Goal: Information Seeking & Learning: Learn about a topic

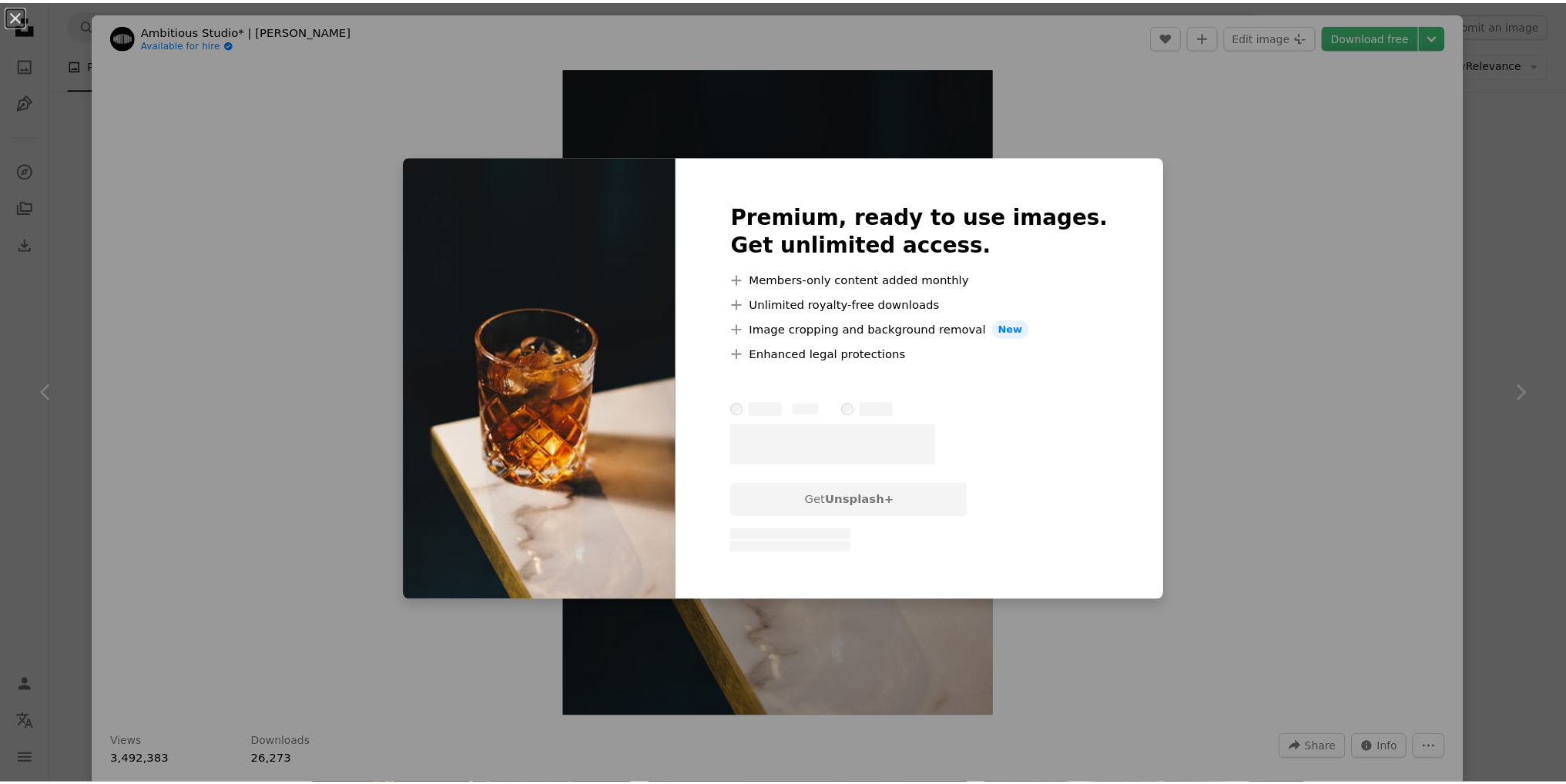
scroll to position [1078, 0]
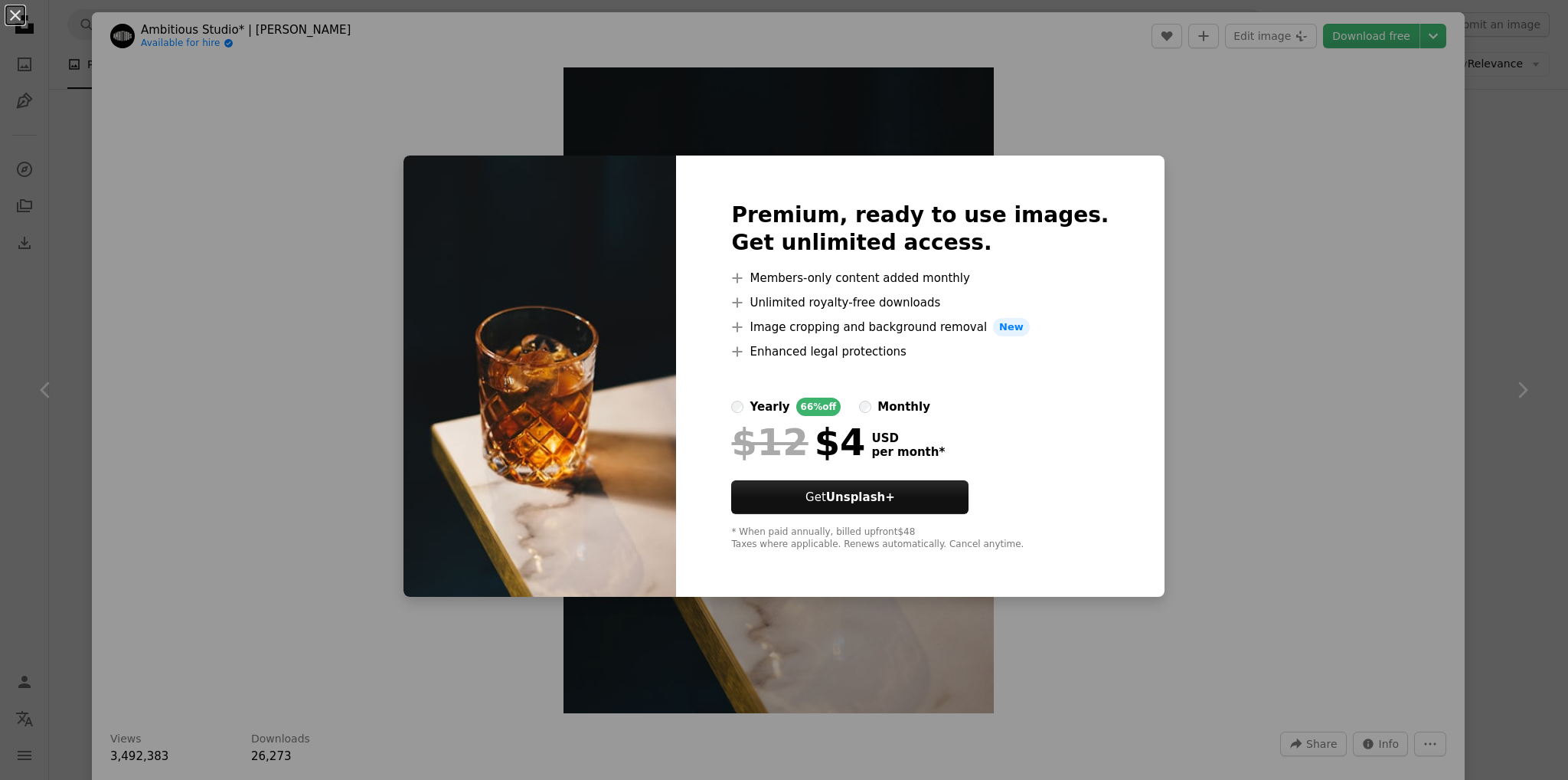
click at [1282, 308] on div "An X shape Premium, ready to use images. Get unlimited access. A plus sign Memb…" at bounding box center [784, 390] width 1568 height 780
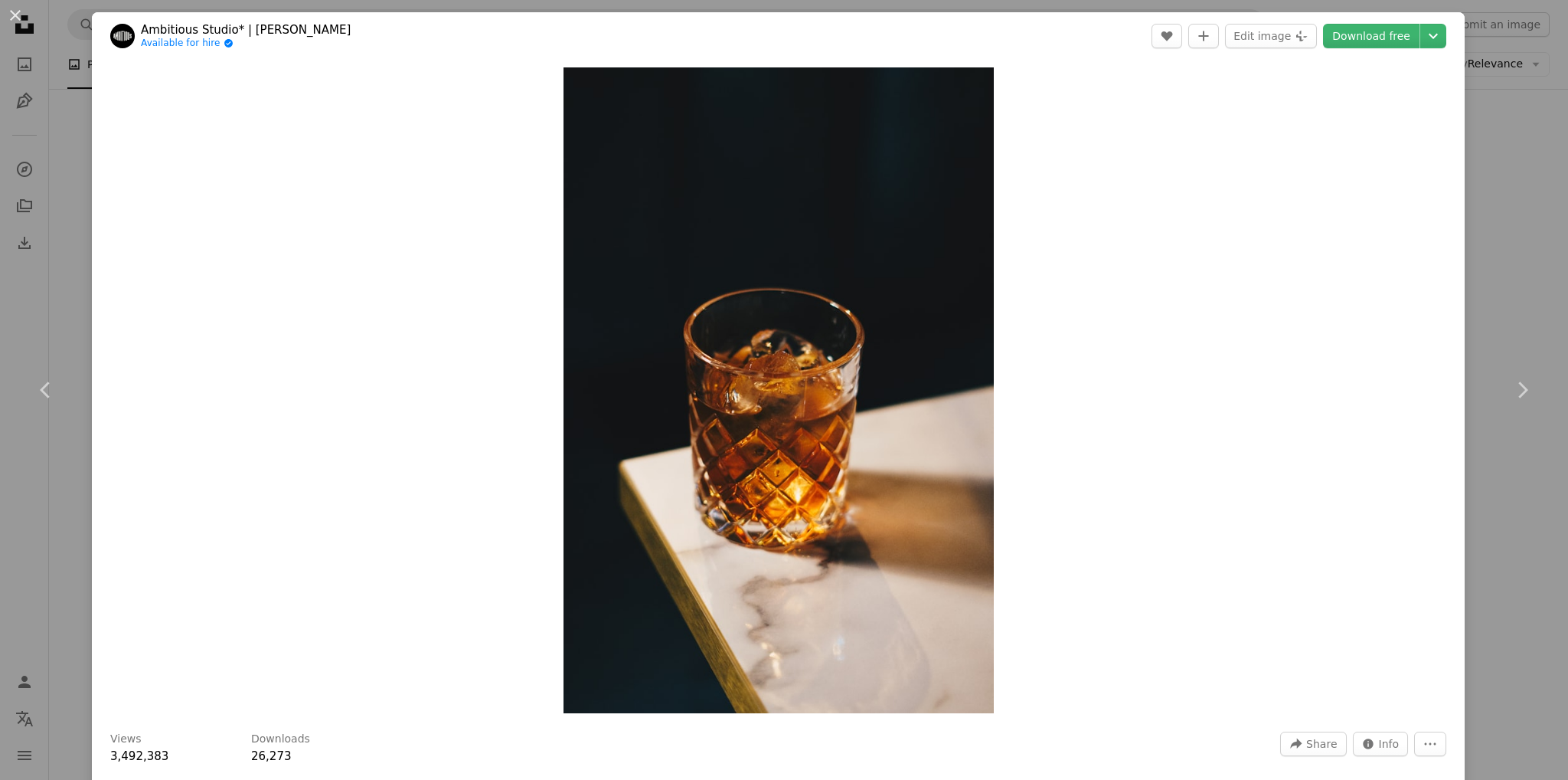
click at [1496, 194] on div "An X shape Chevron left Chevron right Ambitious Studio* | [PERSON_NAME] Availab…" at bounding box center [784, 390] width 1568 height 780
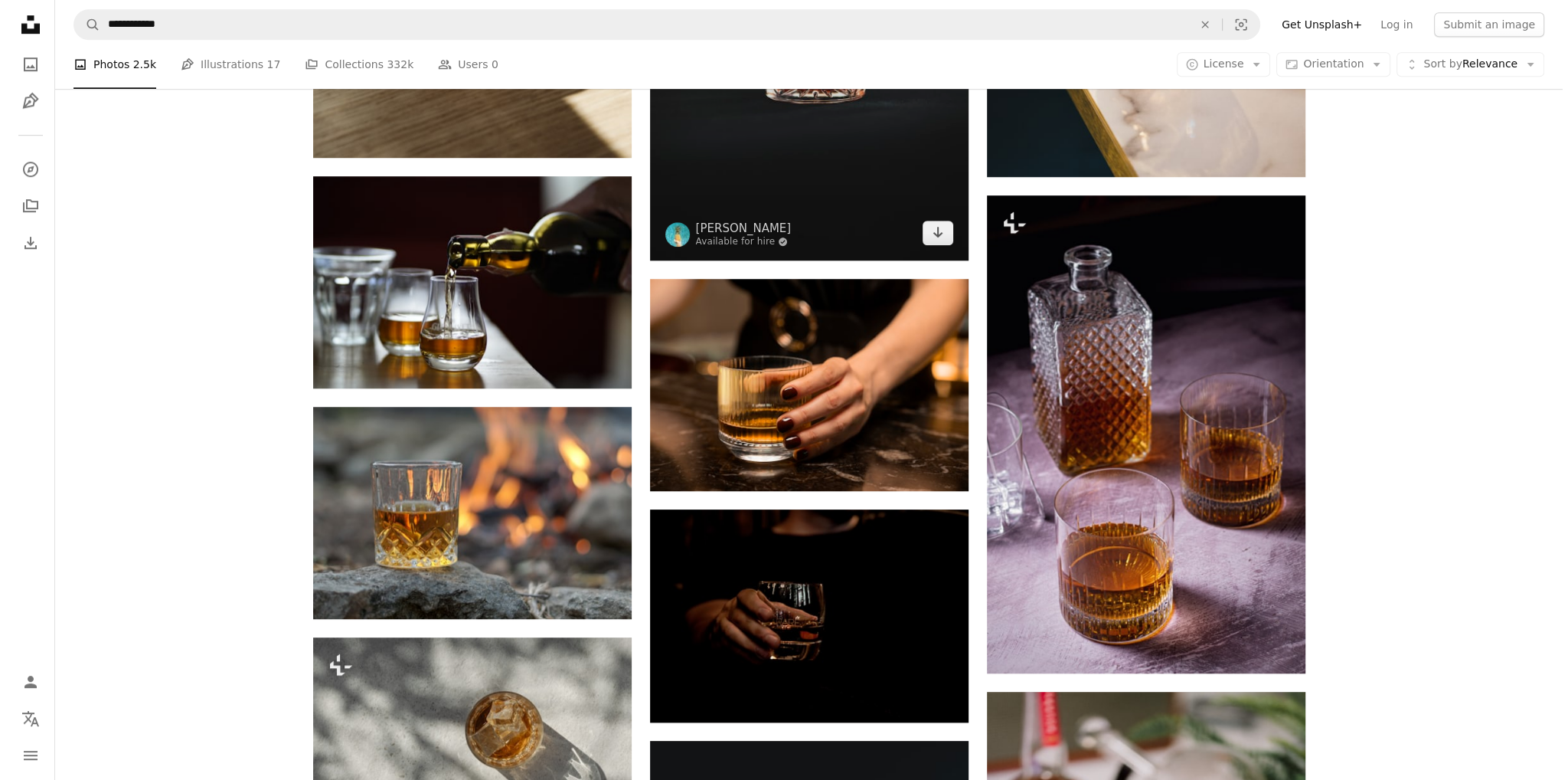
scroll to position [1379, 0]
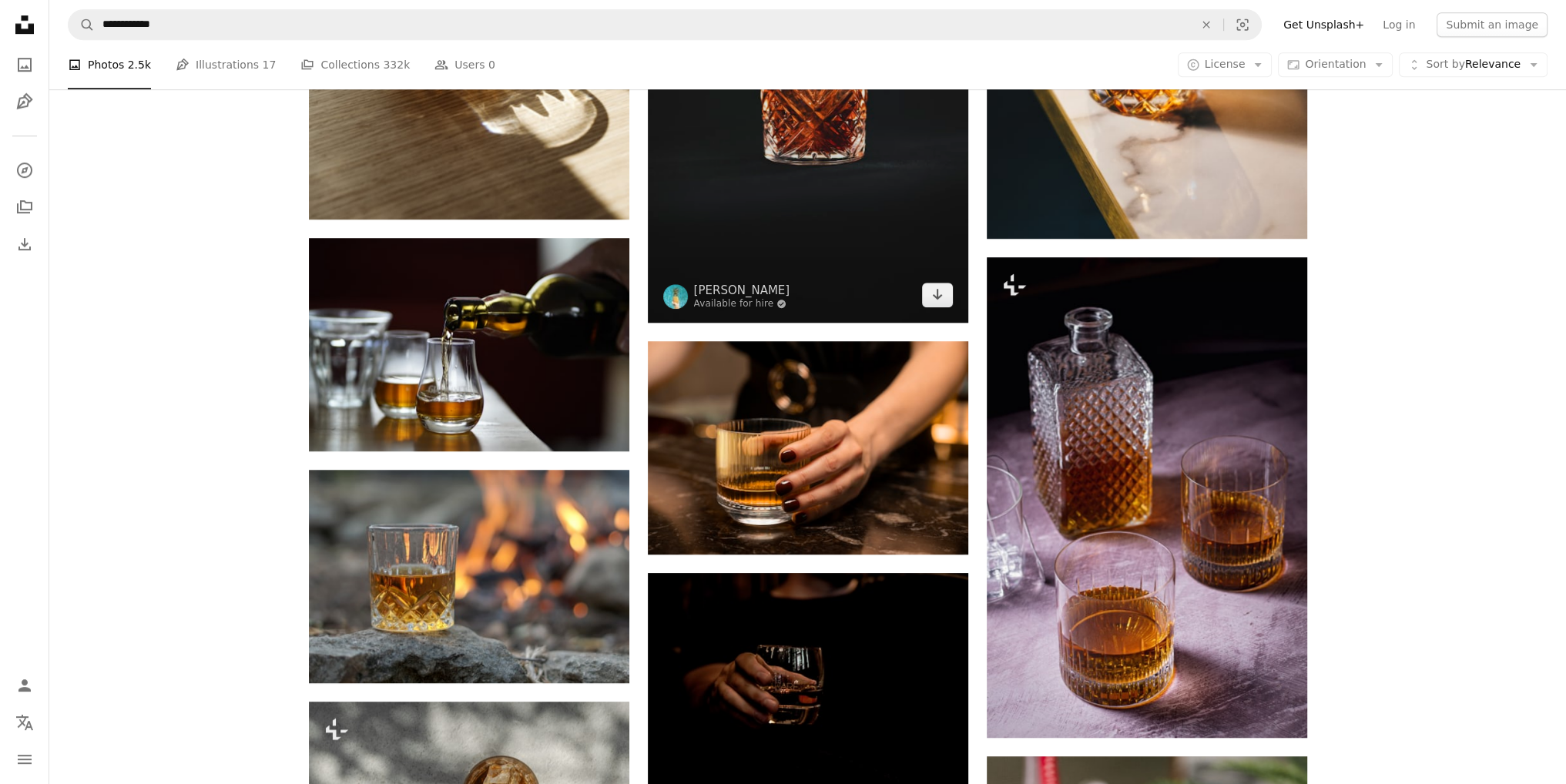
click at [867, 242] on img at bounding box center [807, 83] width 320 height 481
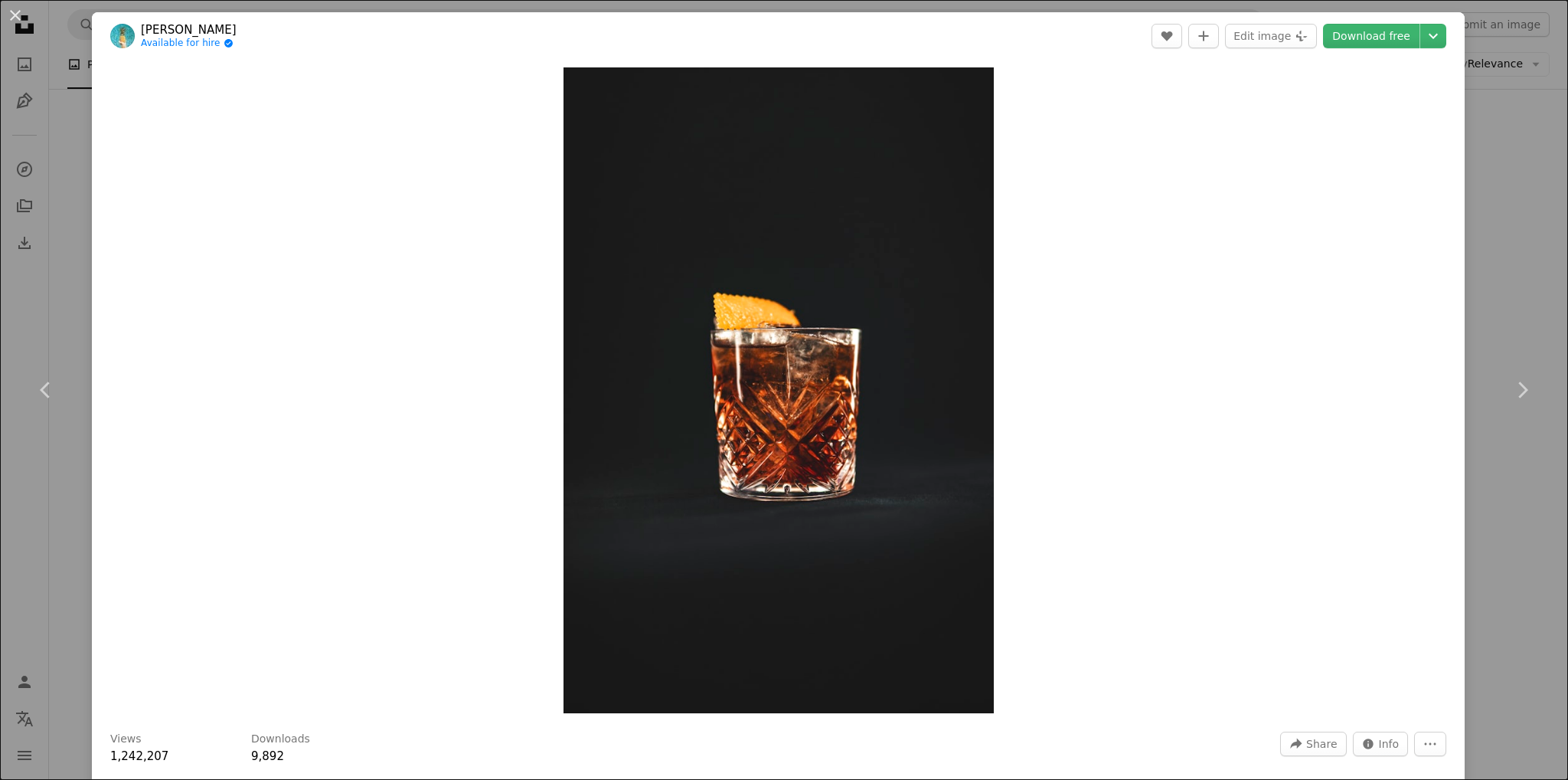
click at [1478, 257] on div "An X shape Chevron left Chevron right [PERSON_NAME] Available for hire A checkm…" at bounding box center [784, 390] width 1568 height 780
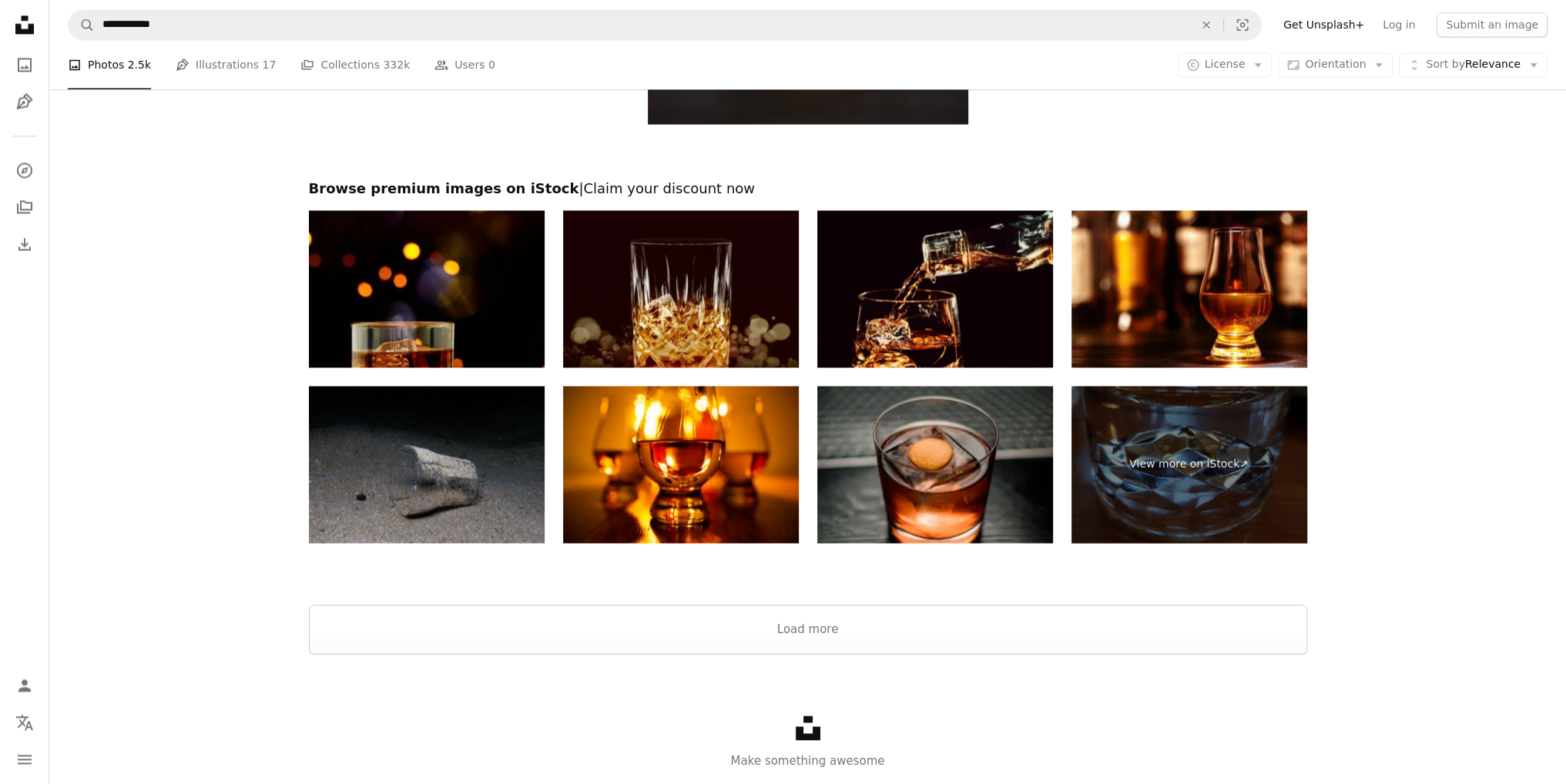
scroll to position [2940, 0]
